Goal: Find specific page/section: Find specific page/section

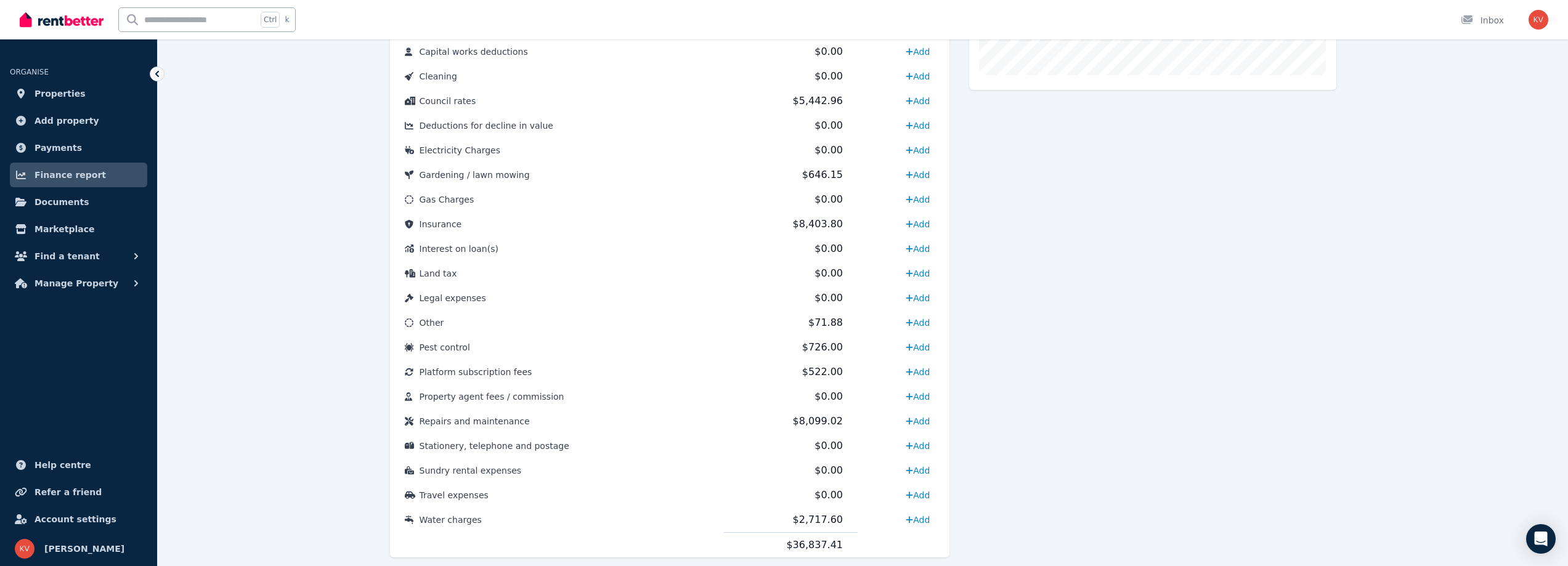
scroll to position [537, 0]
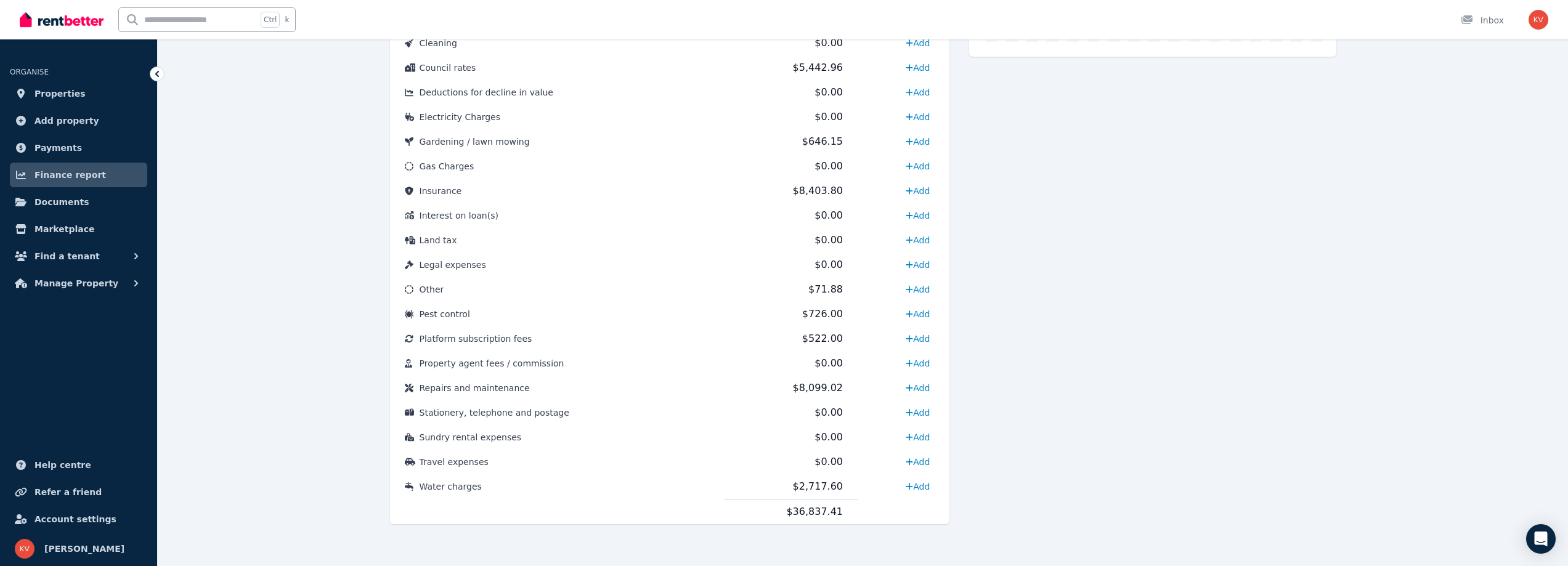
click at [315, 23] on div "Ctrl k Inbox" at bounding box center [763, 19] width 1487 height 39
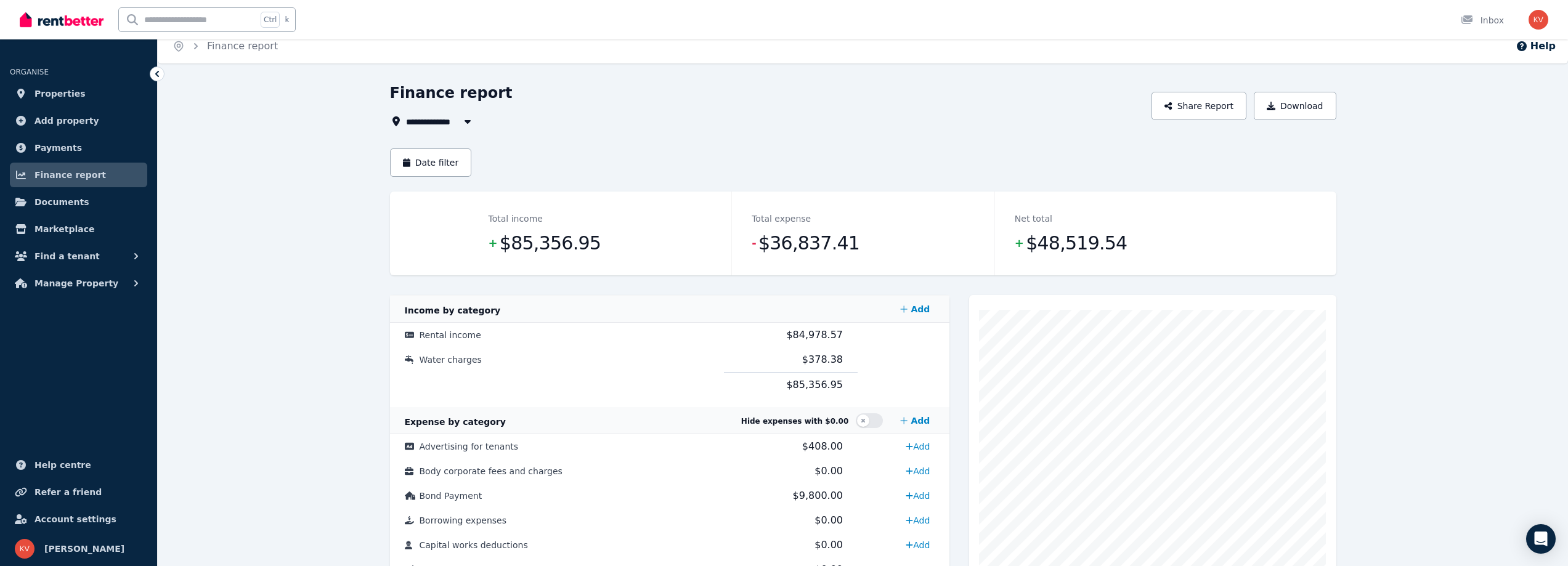
scroll to position [0, 0]
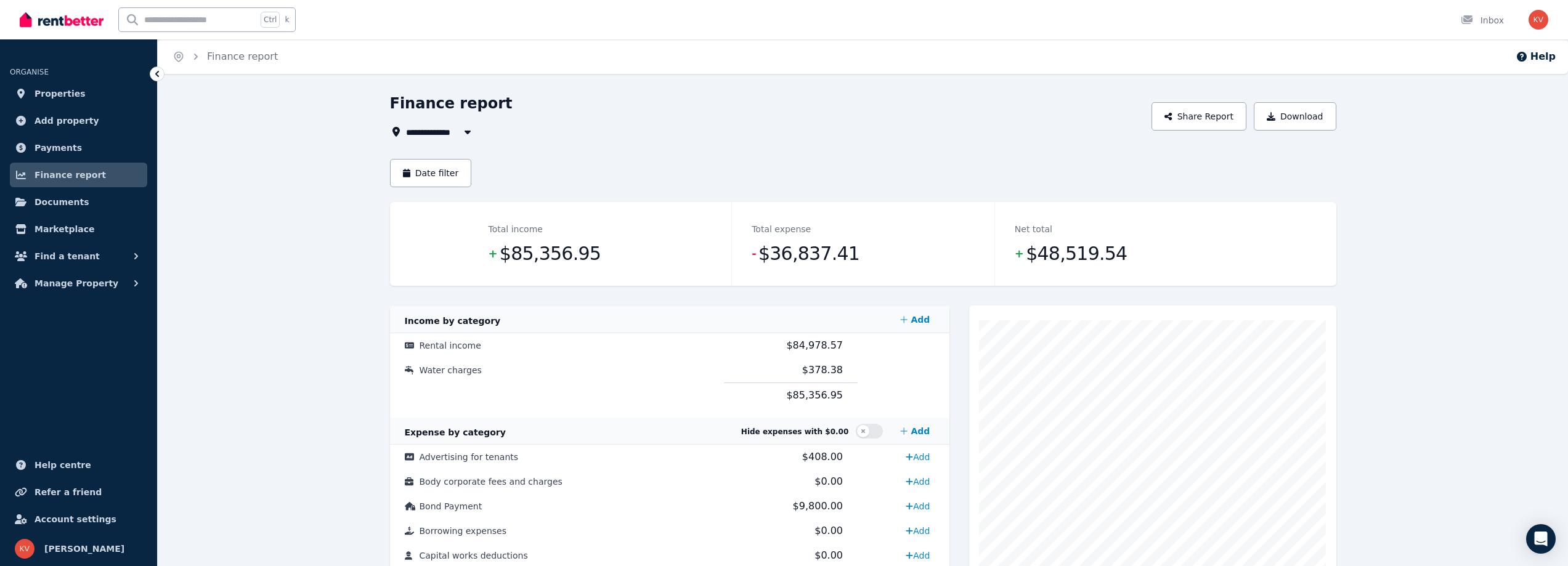
click at [414, 15] on div "Ctrl k Inbox" at bounding box center [763, 19] width 1487 height 39
click at [230, 24] on input "text" at bounding box center [188, 19] width 138 height 23
click at [337, 30] on div "Ctrl k Inbox" at bounding box center [763, 19] width 1487 height 39
click at [360, 22] on div "Ctrl k Inbox" at bounding box center [763, 19] width 1487 height 39
click at [379, 58] on div "Home Finance report Help" at bounding box center [863, 56] width 1410 height 35
